Goal: Information Seeking & Learning: Understand process/instructions

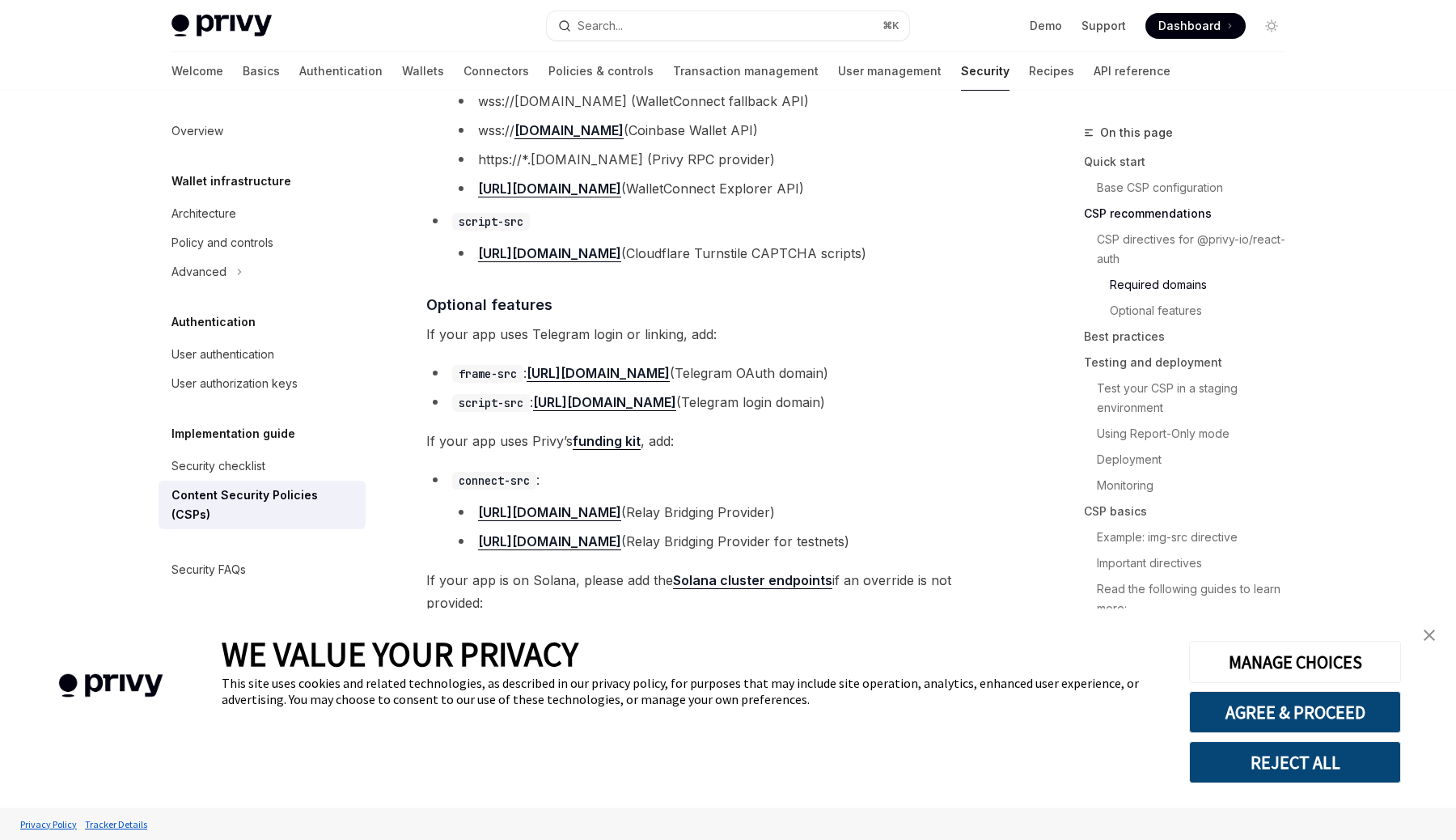
scroll to position [1587, 0]
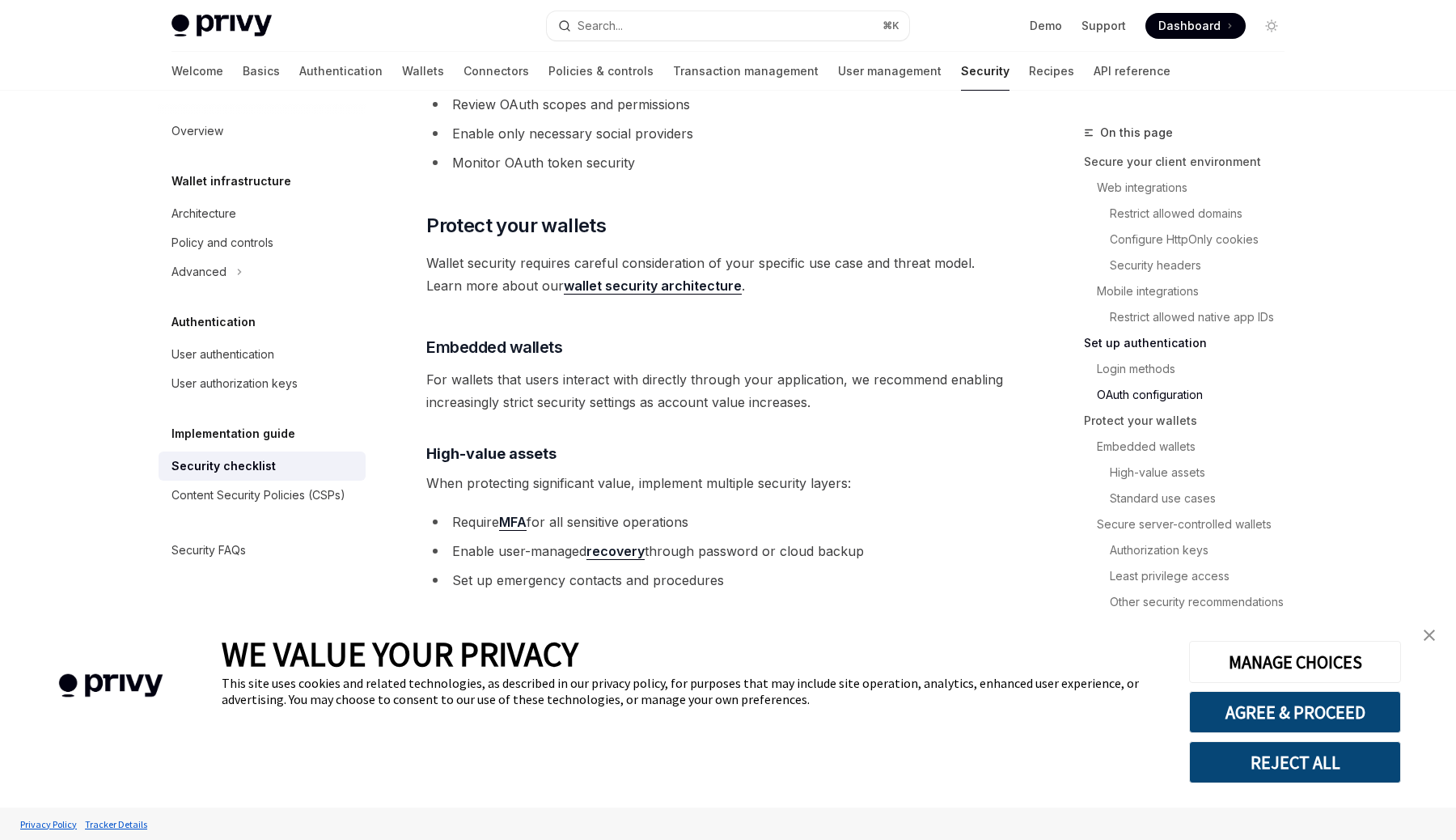
scroll to position [1940, 0]
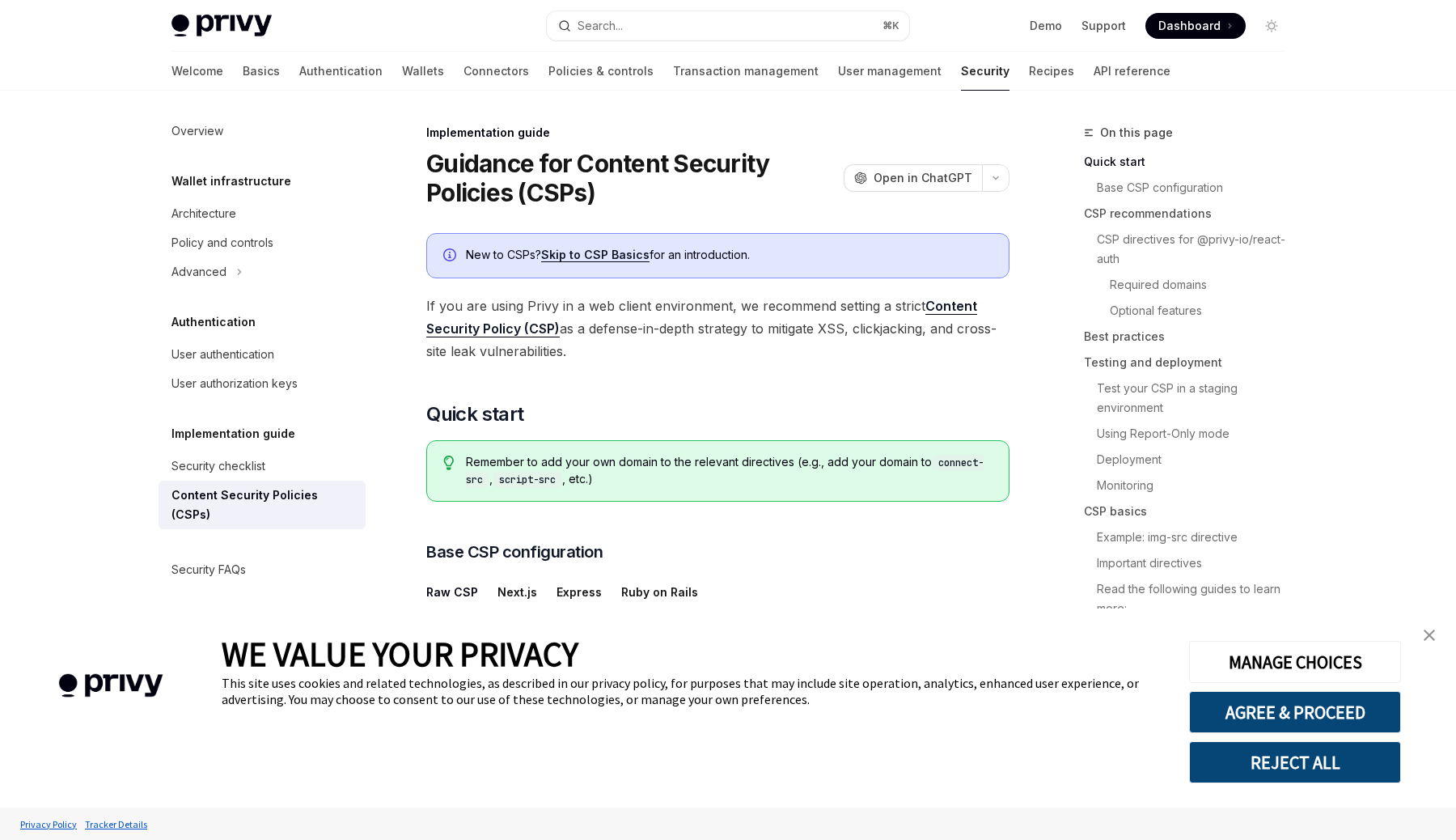
scroll to position [1, 0]
click at [629, 252] on link "Skip to CSP Basics" at bounding box center [596, 253] width 108 height 15
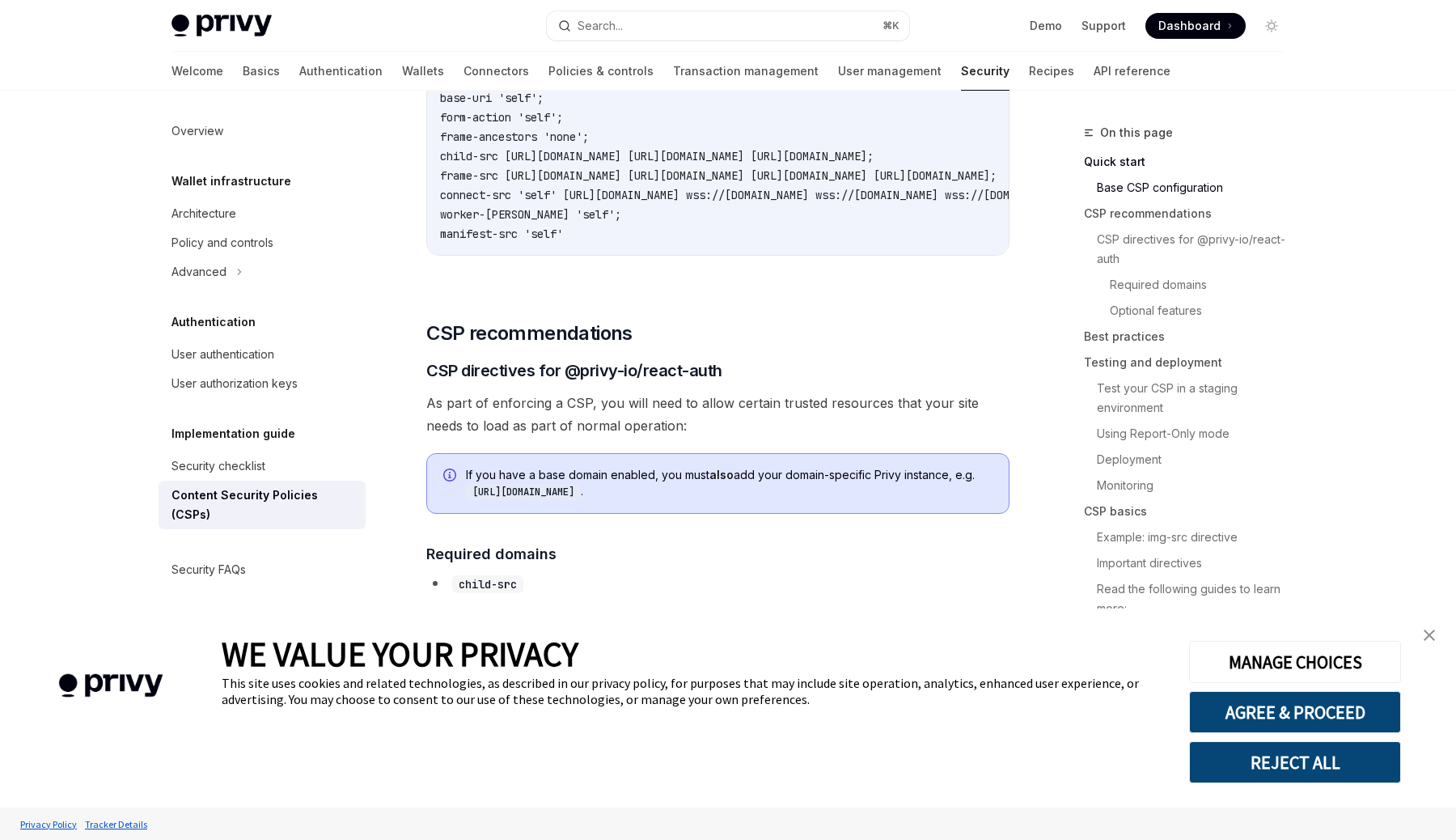
scroll to position [707, 0]
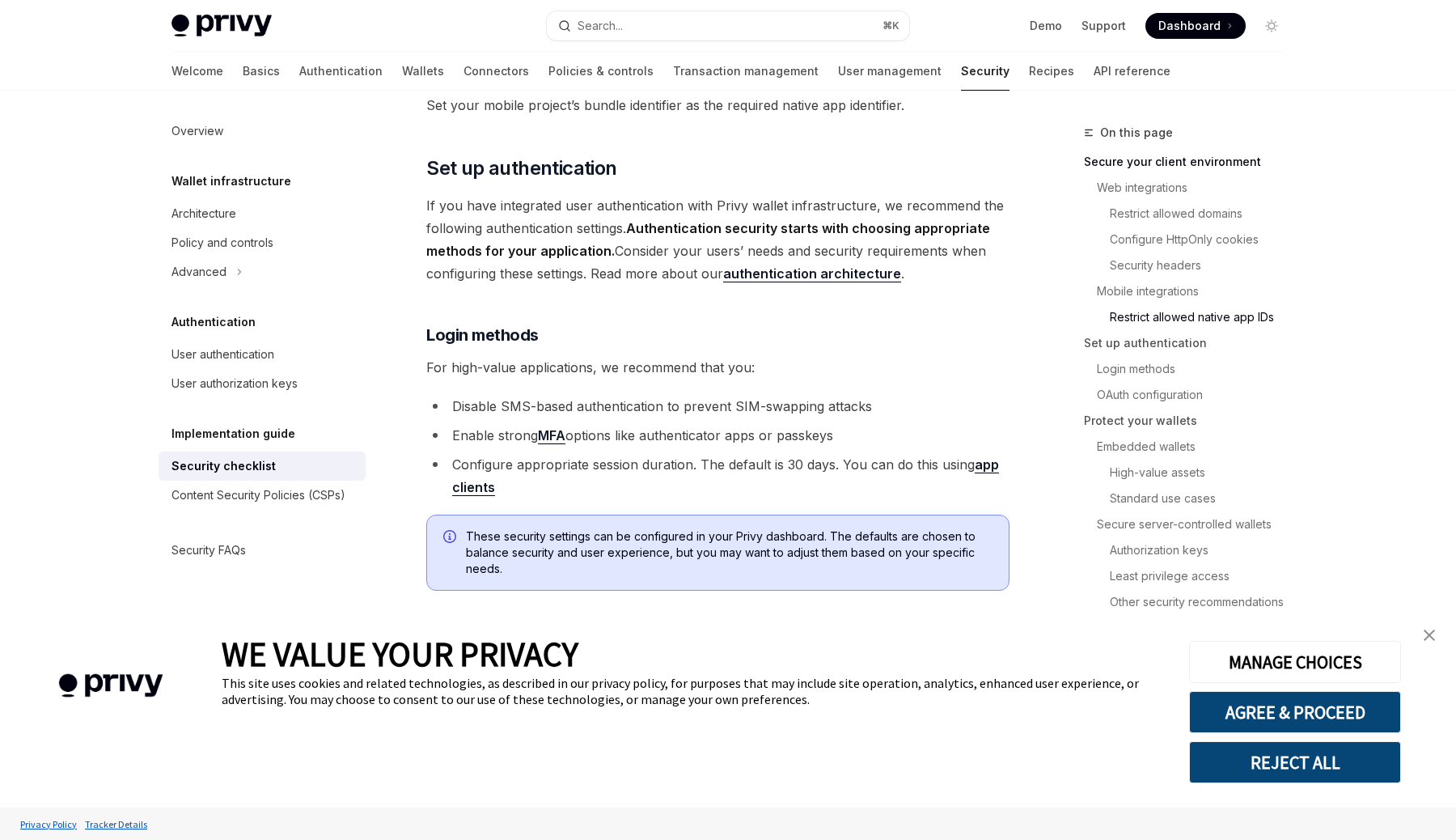
scroll to position [1280, 0]
